Goal: Obtain resource: Download file/media

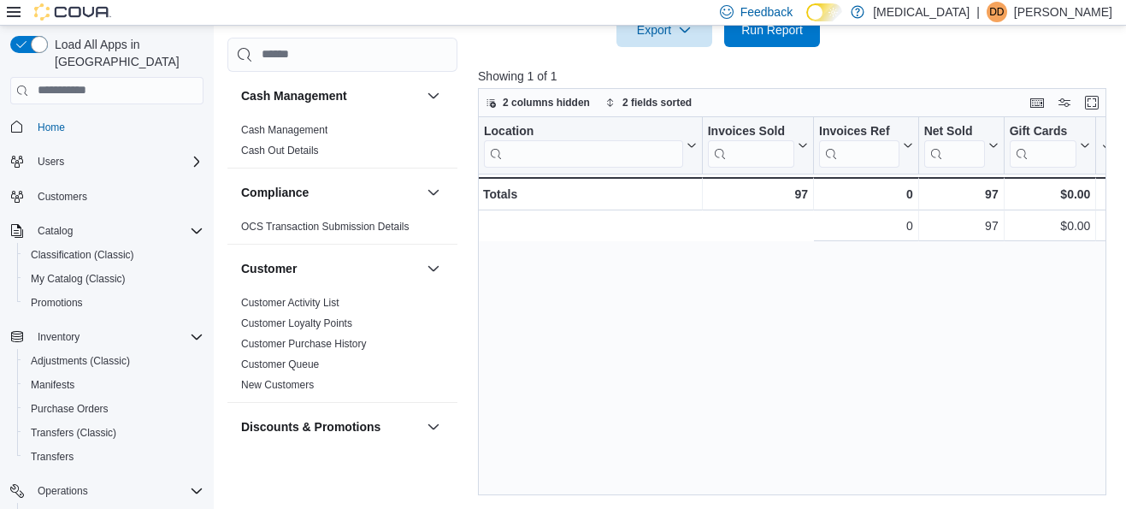
scroll to position [0, 488]
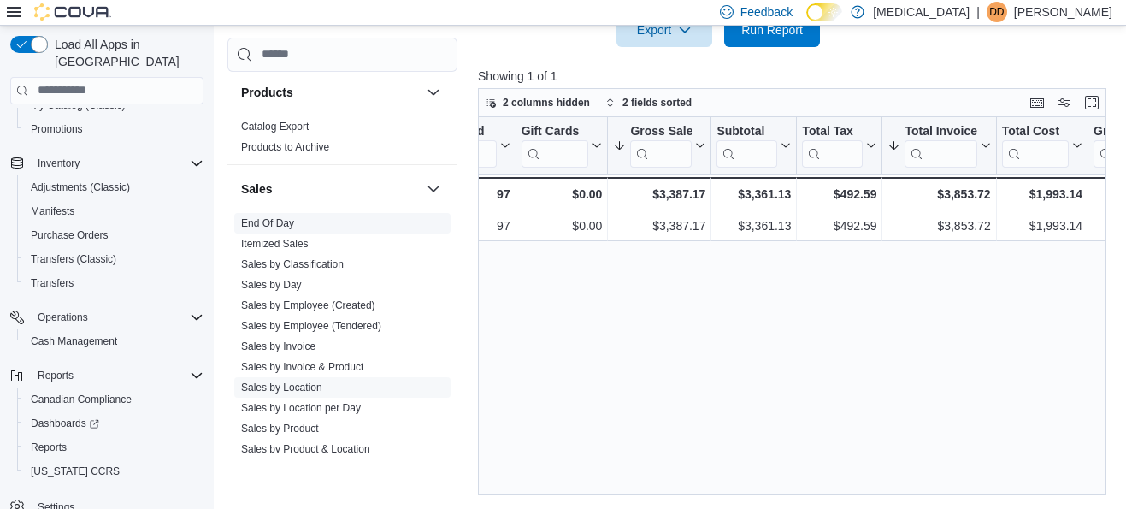
click at [280, 220] on link "End Of Day" at bounding box center [267, 222] width 53 height 12
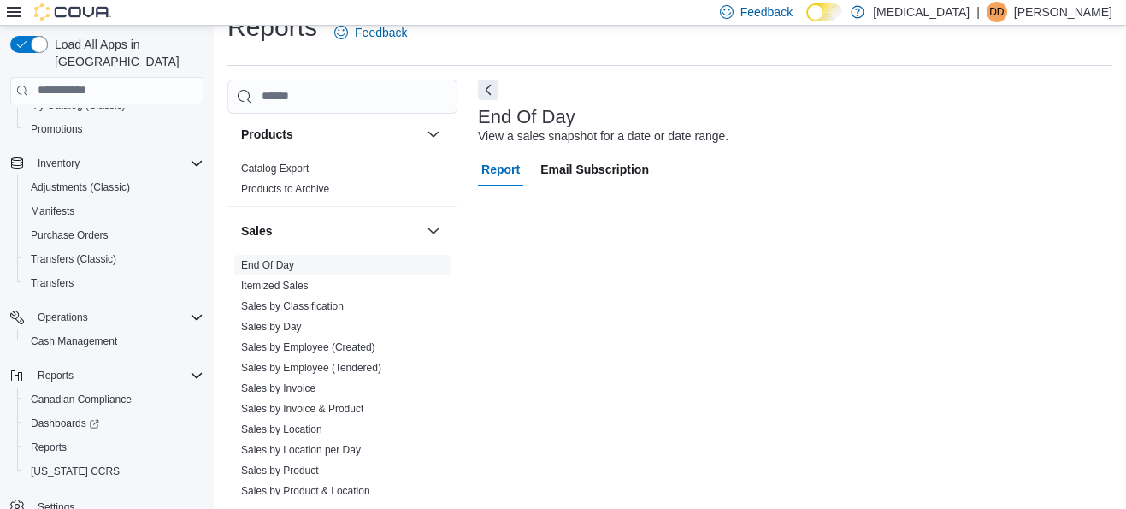
scroll to position [29, 0]
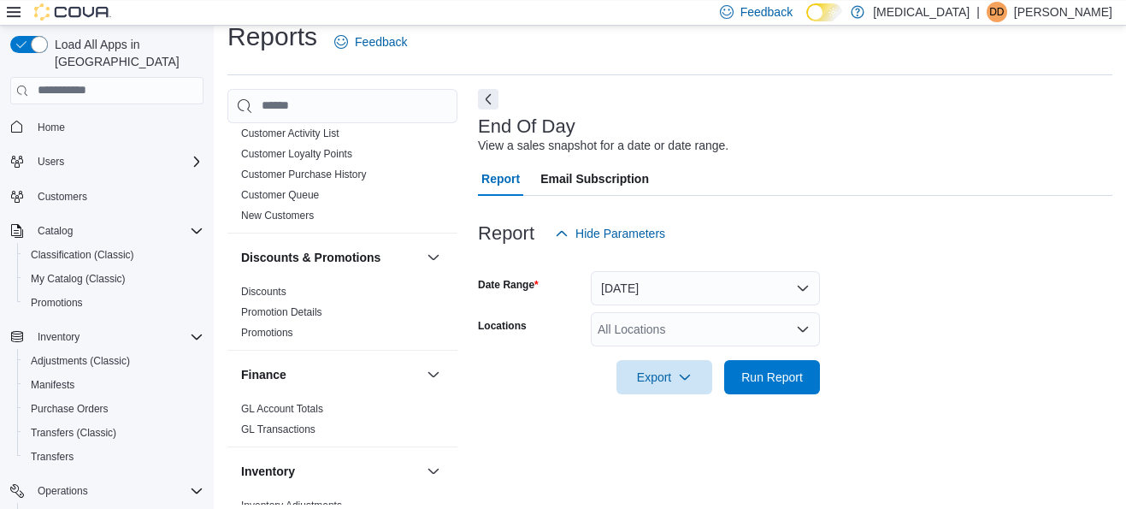
scroll to position [29, 0]
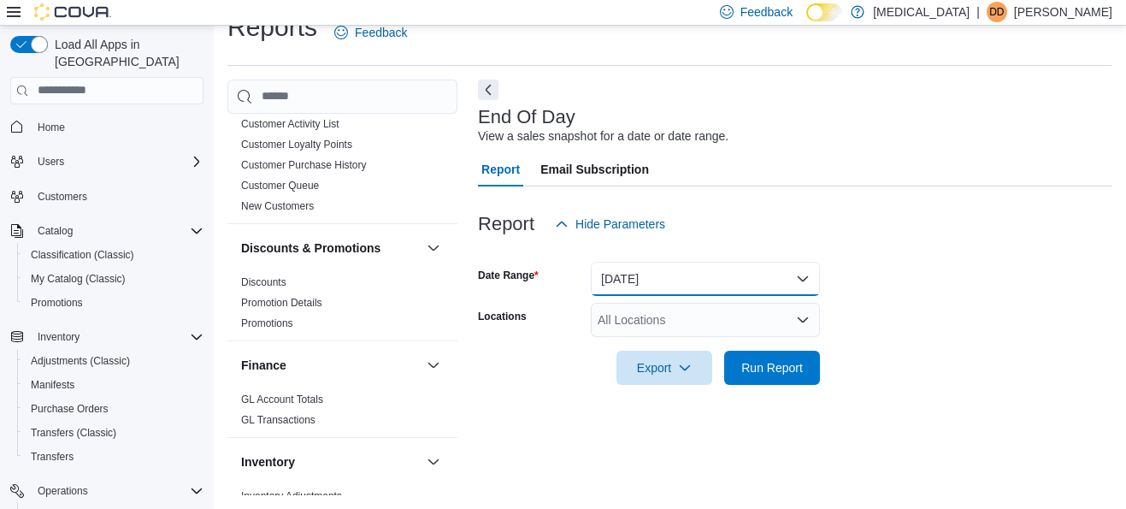
click at [684, 285] on button "[DATE]" at bounding box center [705, 279] width 229 height 34
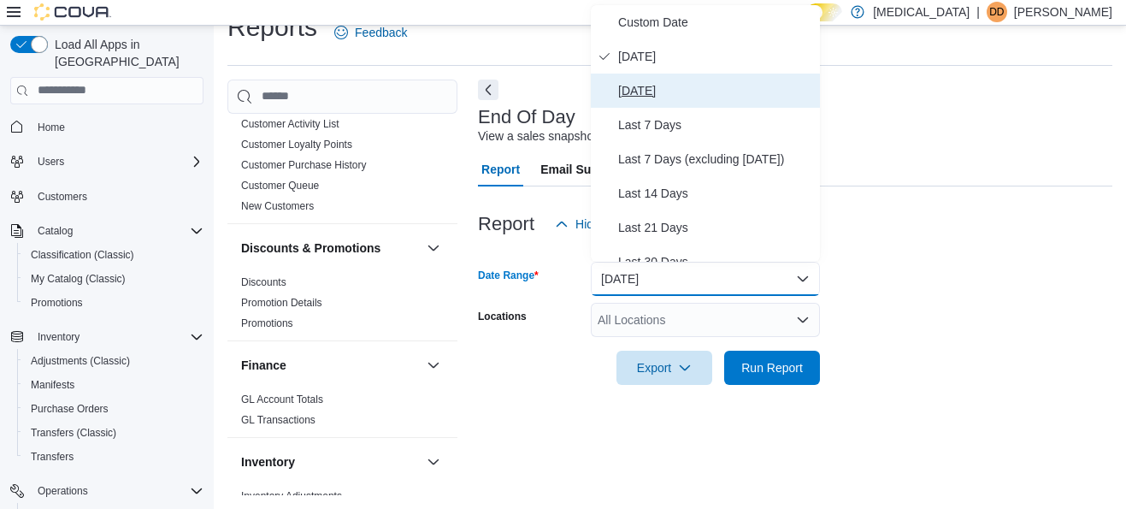
click at [669, 95] on span "[DATE]" at bounding box center [715, 90] width 195 height 21
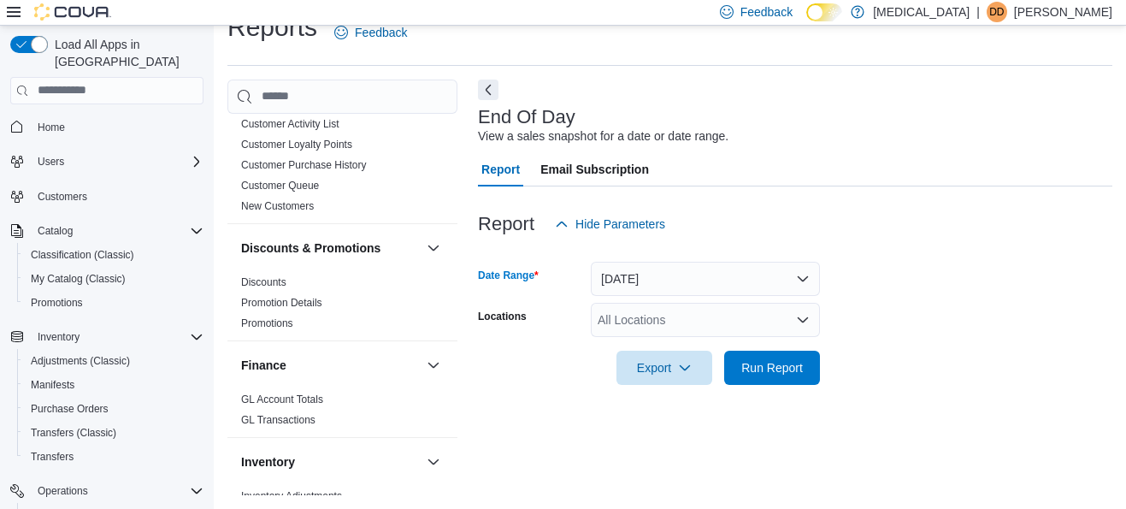
click at [681, 338] on div at bounding box center [795, 344] width 634 height 14
click at [681, 333] on div "All Locations" at bounding box center [705, 320] width 229 height 34
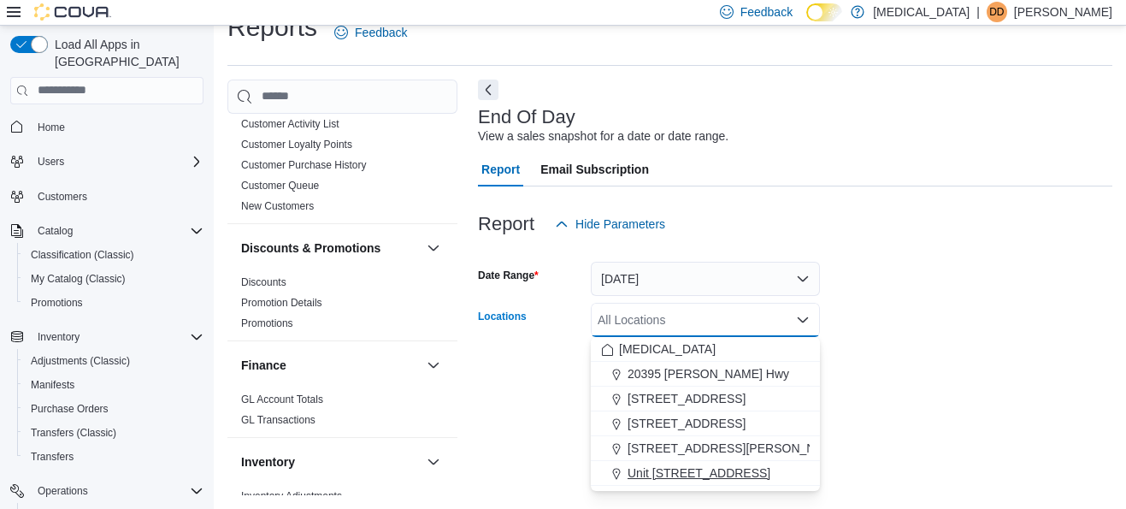
click at [704, 473] on span "Unit [STREET_ADDRESS]" at bounding box center [698, 472] width 143 height 17
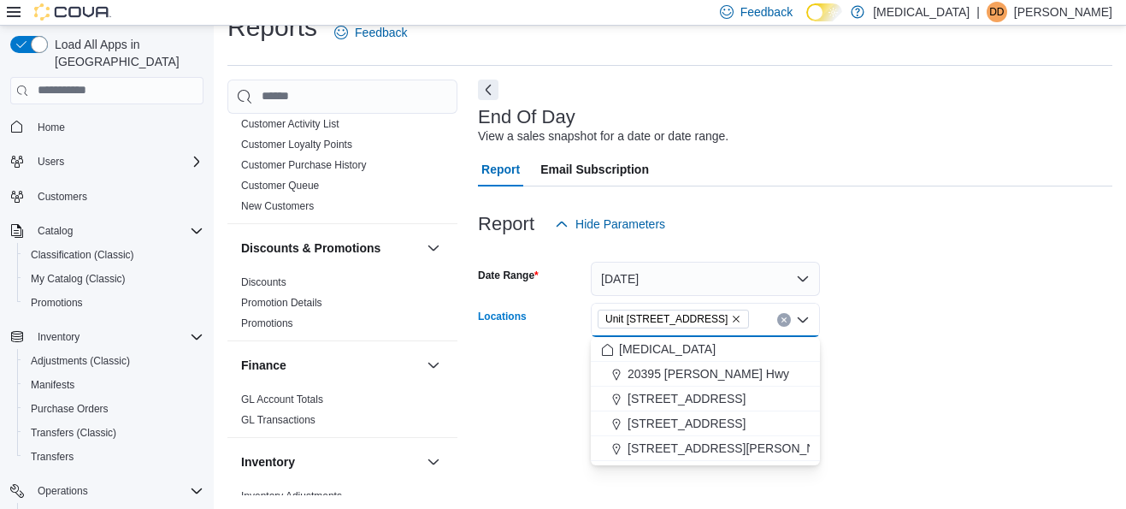
click at [926, 354] on form "Date Range [DATE] Locations Unit [STREET_ADDRESS] Combo box. Selected. [STREET_…" at bounding box center [795, 313] width 634 height 144
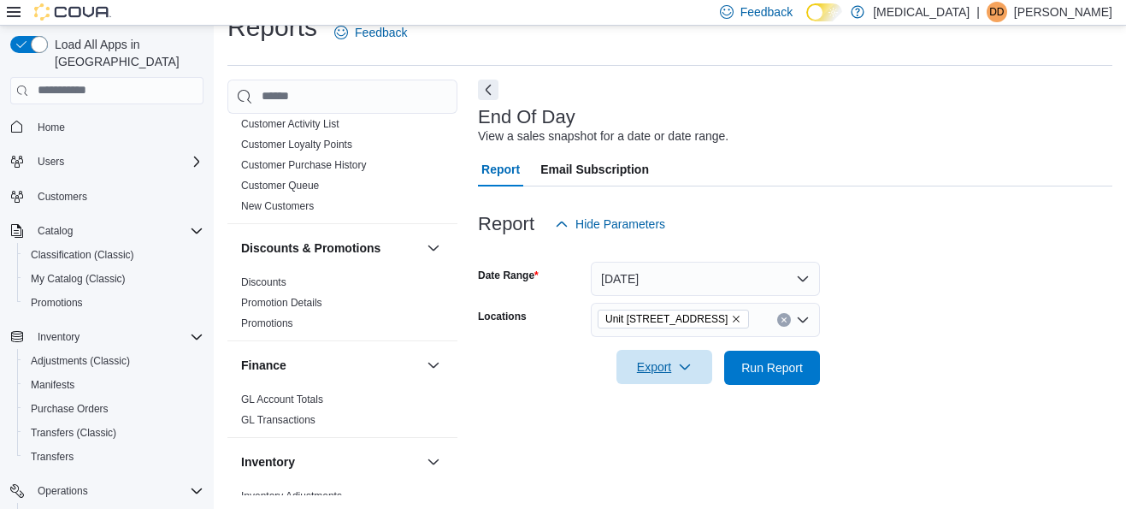
click at [639, 368] on span "Export" at bounding box center [664, 367] width 75 height 34
click at [683, 430] on span "Export to Pdf" at bounding box center [666, 436] width 77 height 14
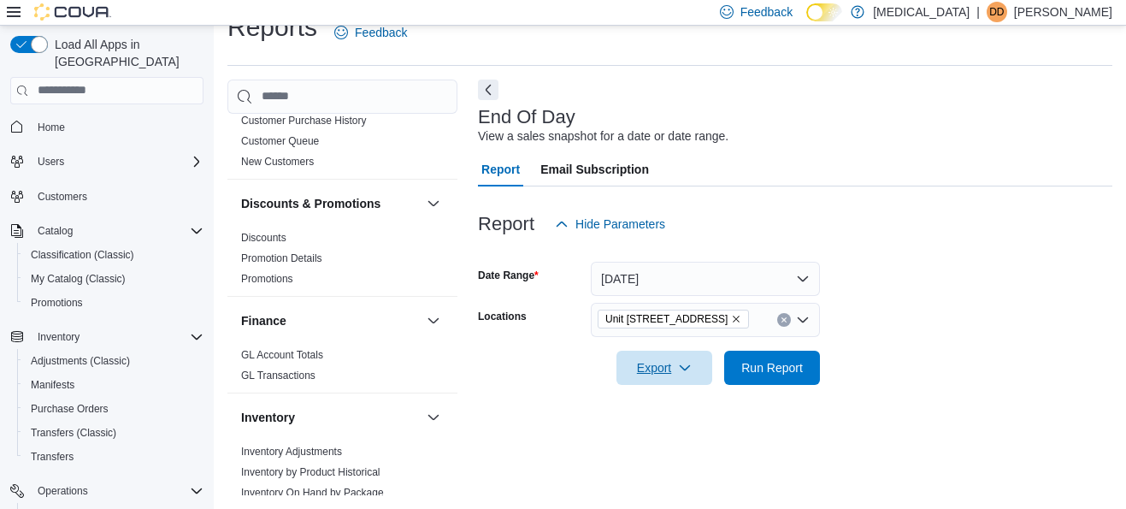
scroll to position [209, 0]
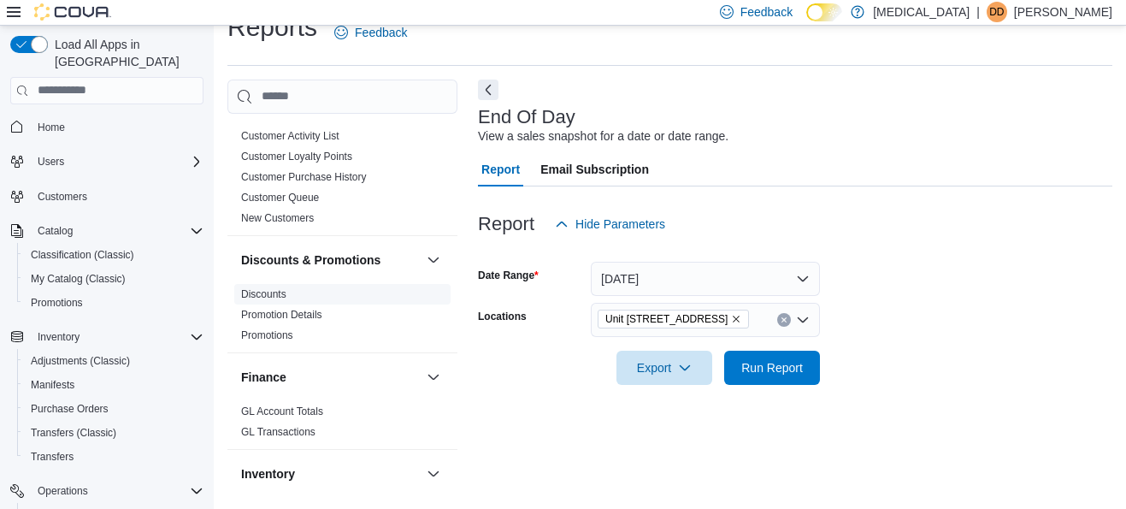
click at [260, 296] on link "Discounts" at bounding box center [263, 294] width 45 height 12
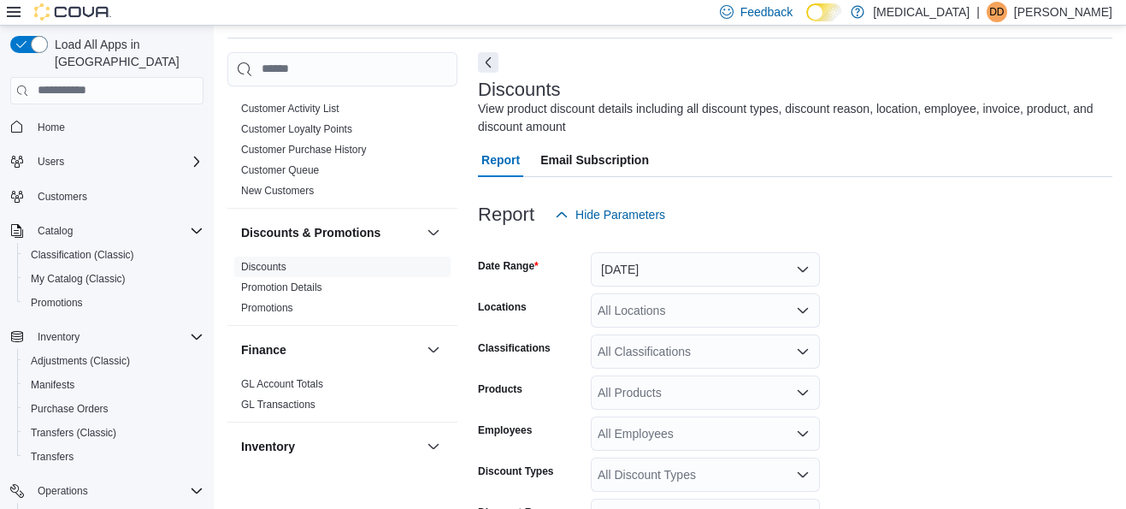
scroll to position [57, 0]
click at [698, 275] on button "[DATE]" at bounding box center [705, 268] width 229 height 34
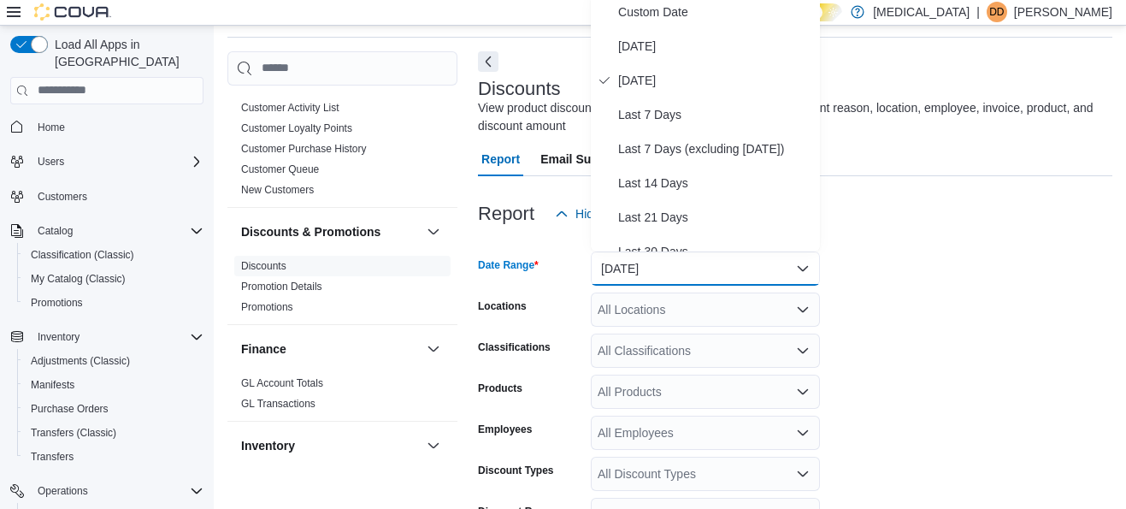
click at [884, 272] on form "Date Range [DATE] Locations All Locations Classifications All Classifications P…" at bounding box center [795, 467] width 634 height 472
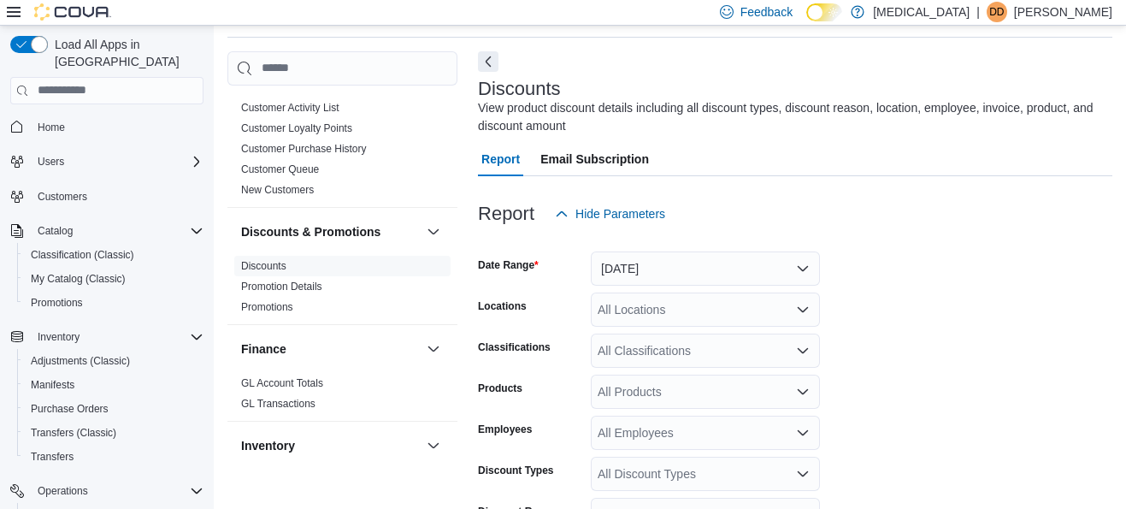
click at [719, 319] on div "All Locations" at bounding box center [705, 309] width 229 height 34
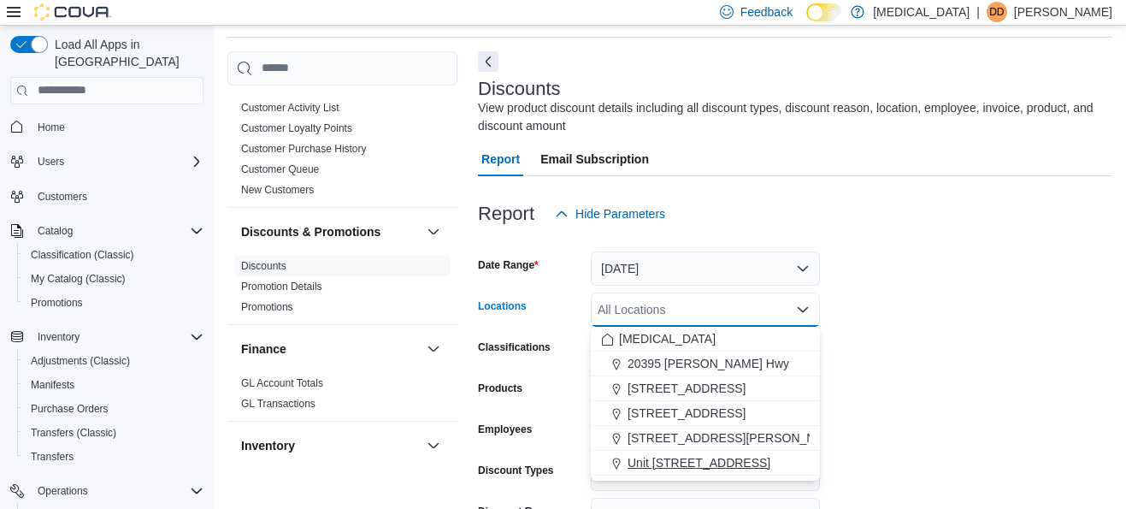
click at [716, 462] on span "Unit [STREET_ADDRESS]" at bounding box center [698, 462] width 143 height 17
click at [963, 435] on form "Date Range [DATE] Locations Unit [STREET_ADDRESS] Combo box. Selected. [STREET_…" at bounding box center [795, 467] width 634 height 472
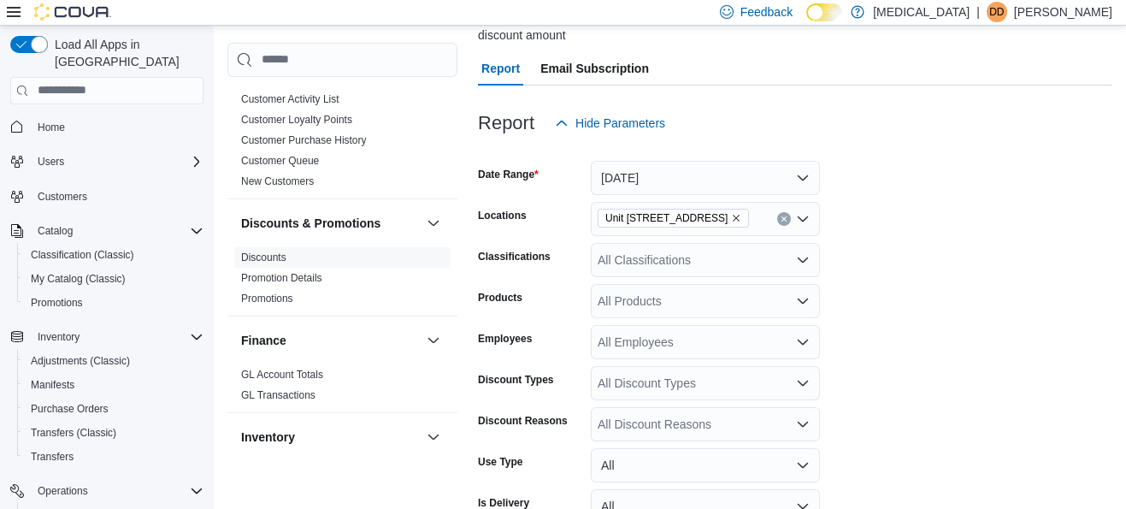
scroll to position [286, 0]
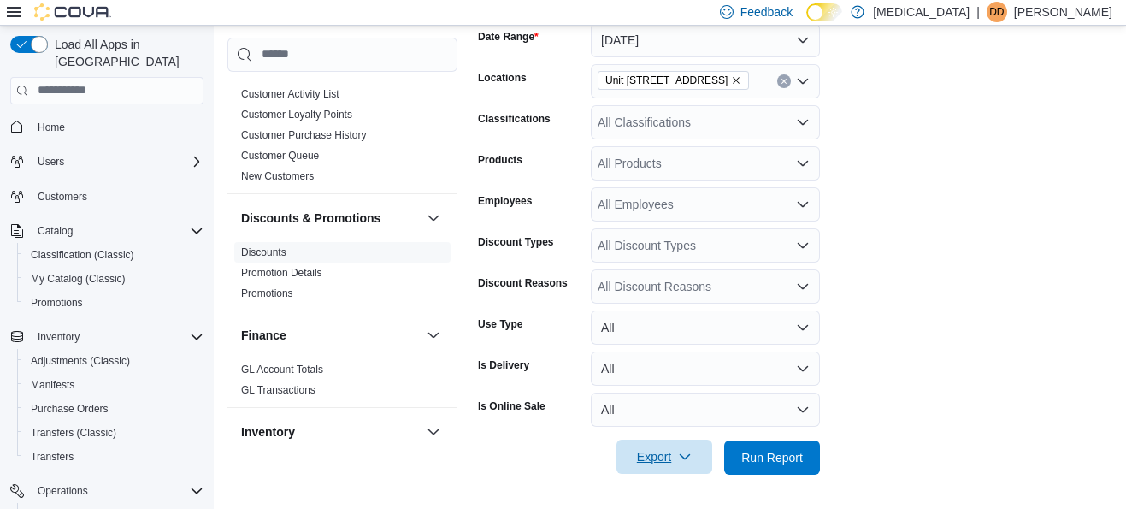
click at [656, 458] on span "Export" at bounding box center [664, 456] width 75 height 34
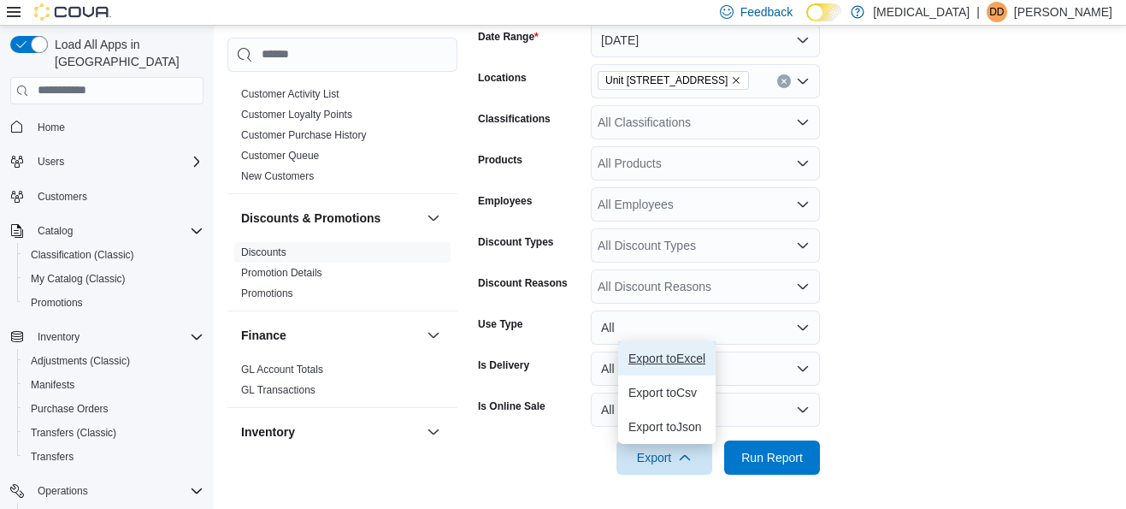
click at [685, 361] on span "Export to Excel" at bounding box center [666, 358] width 77 height 14
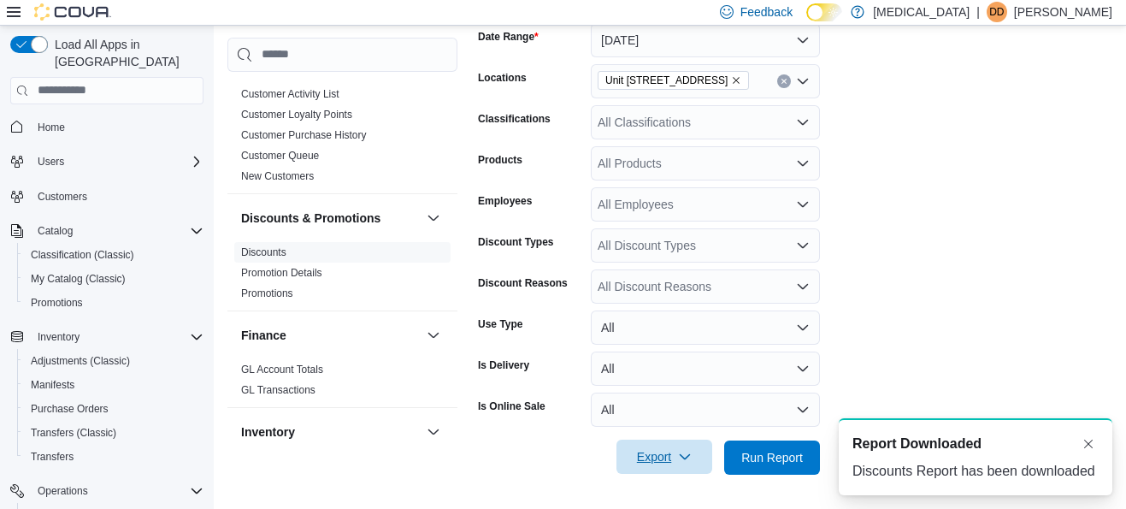
scroll to position [0, 0]
